Goal: Transaction & Acquisition: Download file/media

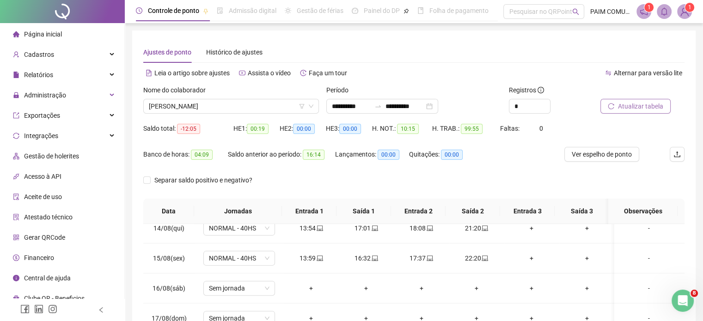
click at [638, 105] on span "Atualizar tabela" at bounding box center [640, 106] width 45 height 10
click at [41, 135] on span "Integrações" at bounding box center [41, 135] width 34 height 7
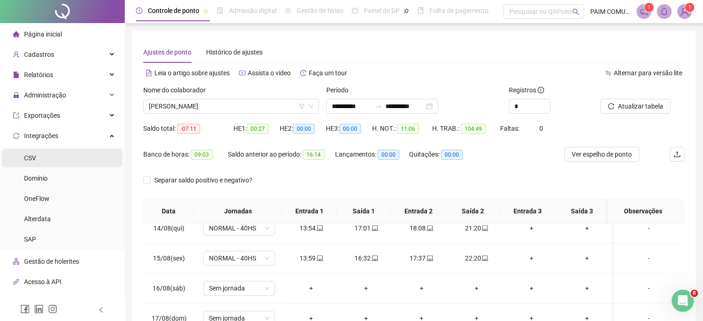
click at [32, 155] on span "CSV" at bounding box center [30, 157] width 12 height 7
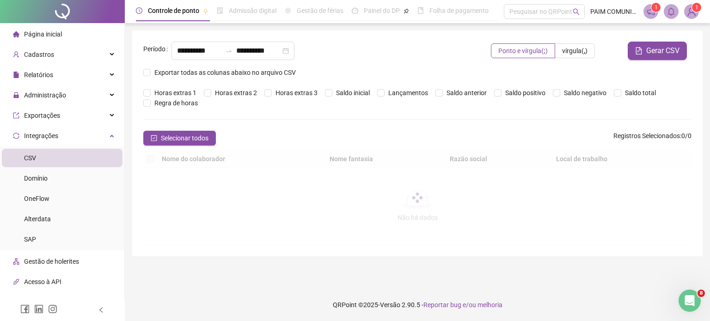
type input "**********"
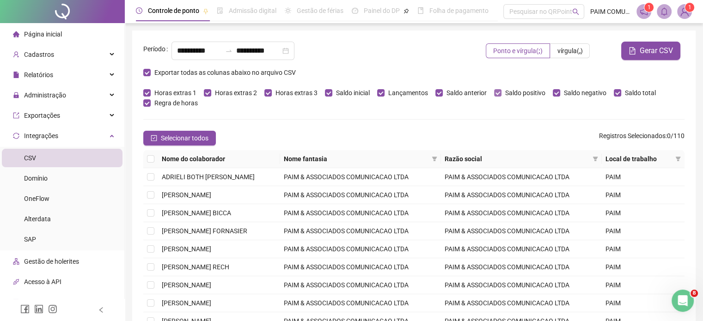
click at [494, 89] on label "Saldo positivo" at bounding box center [521, 93] width 55 height 10
click at [196, 137] on span "Selecionar todos" at bounding box center [185, 138] width 48 height 10
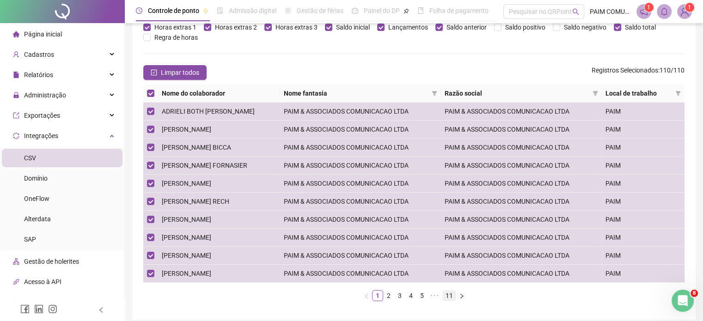
scroll to position [103, 0]
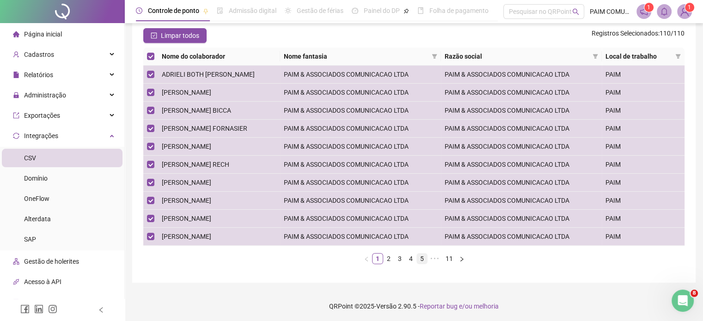
click at [425, 257] on link "5" at bounding box center [422, 259] width 10 height 10
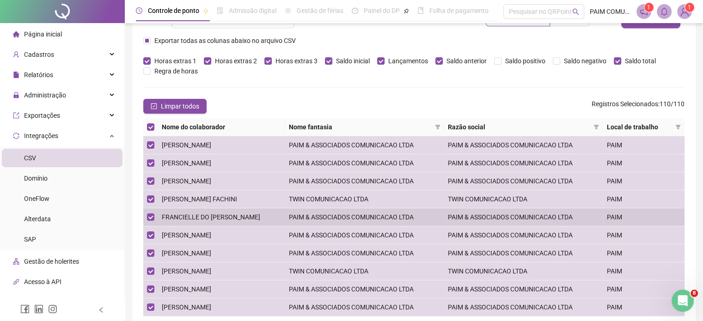
scroll to position [0, 0]
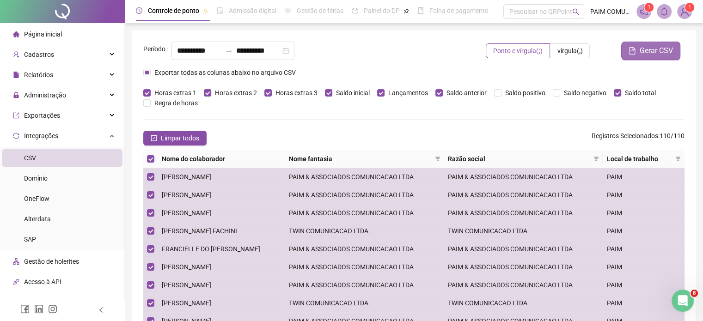
click at [656, 53] on span "Gerar CSV" at bounding box center [656, 50] width 33 height 11
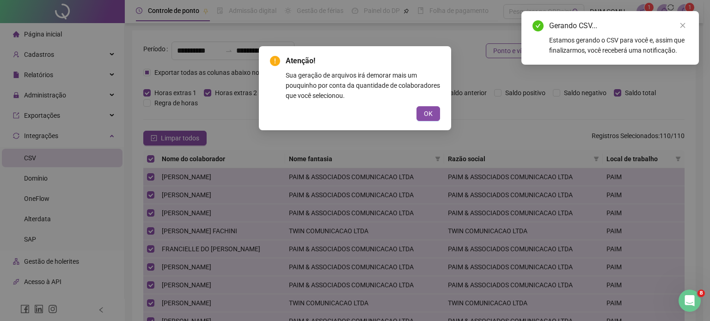
drag, startPoint x: 427, startPoint y: 111, endPoint x: 435, endPoint y: 109, distance: 8.3
click at [427, 111] on span "OK" at bounding box center [428, 114] width 9 height 10
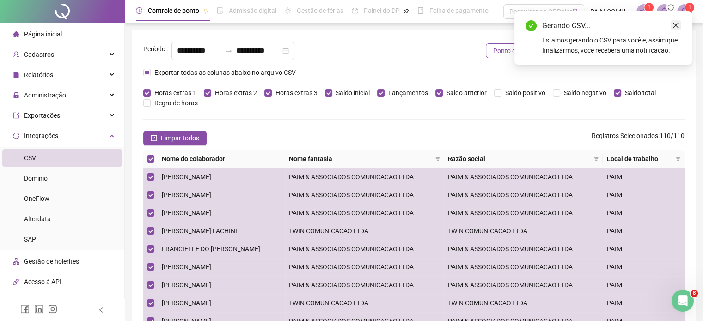
click at [677, 23] on icon "close" at bounding box center [676, 25] width 6 height 6
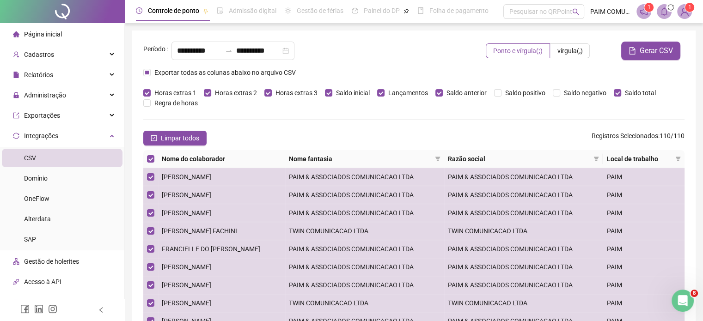
drag, startPoint x: 676, startPoint y: 25, endPoint x: 381, endPoint y: 51, distance: 296.1
click at [381, 51] on div "**********" at bounding box center [316, 51] width 288 height 18
click at [666, 12] on icon "bell" at bounding box center [664, 11] width 6 height 8
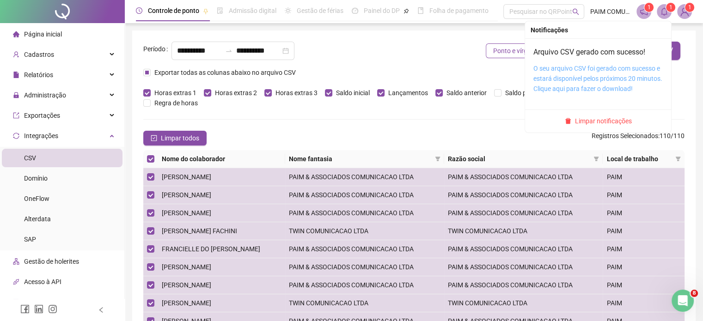
click at [572, 77] on link "O seu arquivo CSV foi gerado com sucesso e estará disponível pelos próximos 20 …" at bounding box center [598, 79] width 129 height 28
